Goal: Navigation & Orientation: Go to known website

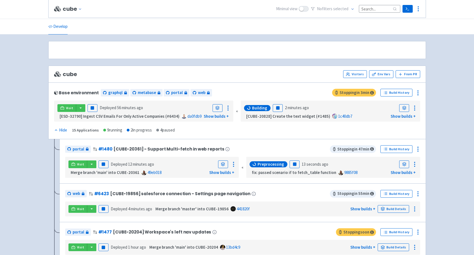
scroll to position [161, 0]
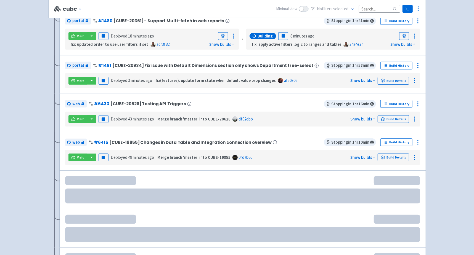
scroll to position [160, 0]
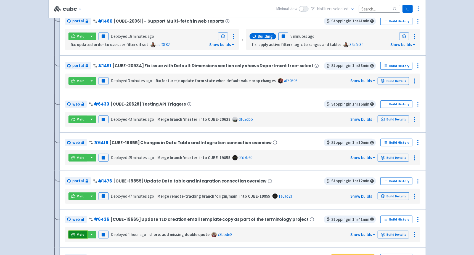
click at [79, 234] on span "Visit" at bounding box center [80, 234] width 7 height 4
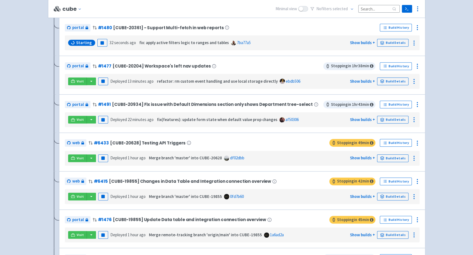
scroll to position [160, 0]
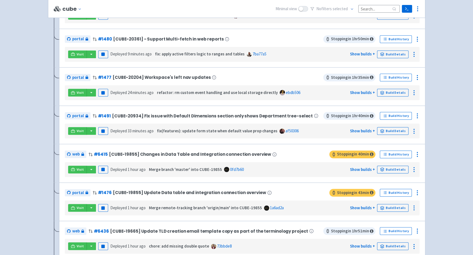
scroll to position [193, 0]
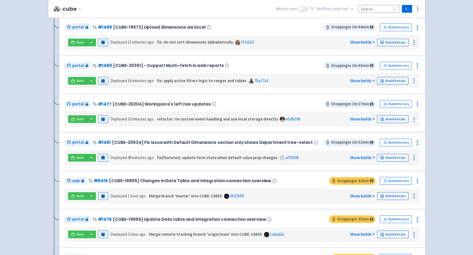
scroll to position [14, 0]
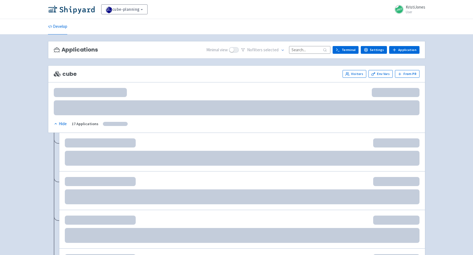
scroll to position [14, 0]
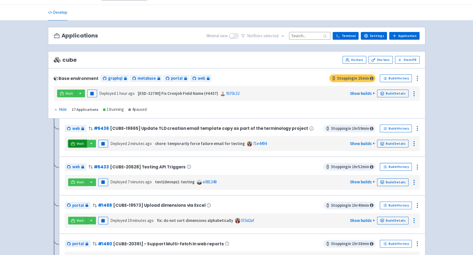
click at [79, 143] on span "Visit" at bounding box center [80, 143] width 7 height 4
